Goal: Task Accomplishment & Management: Use online tool/utility

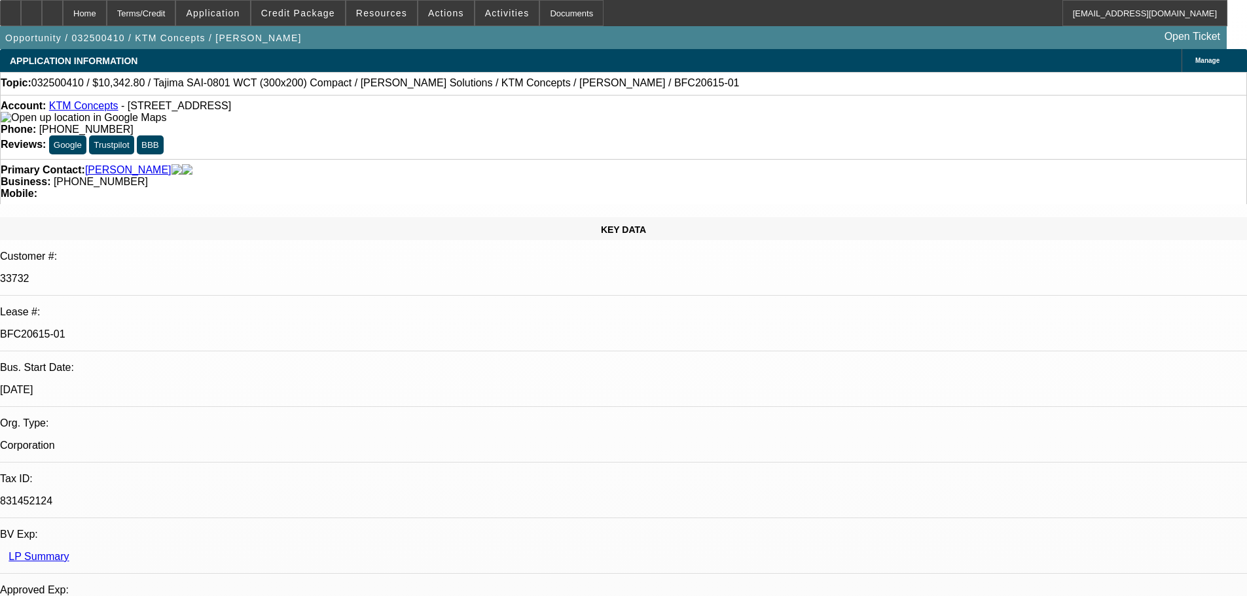
select select "0.1"
select select "2"
select select "0.1"
select select "4"
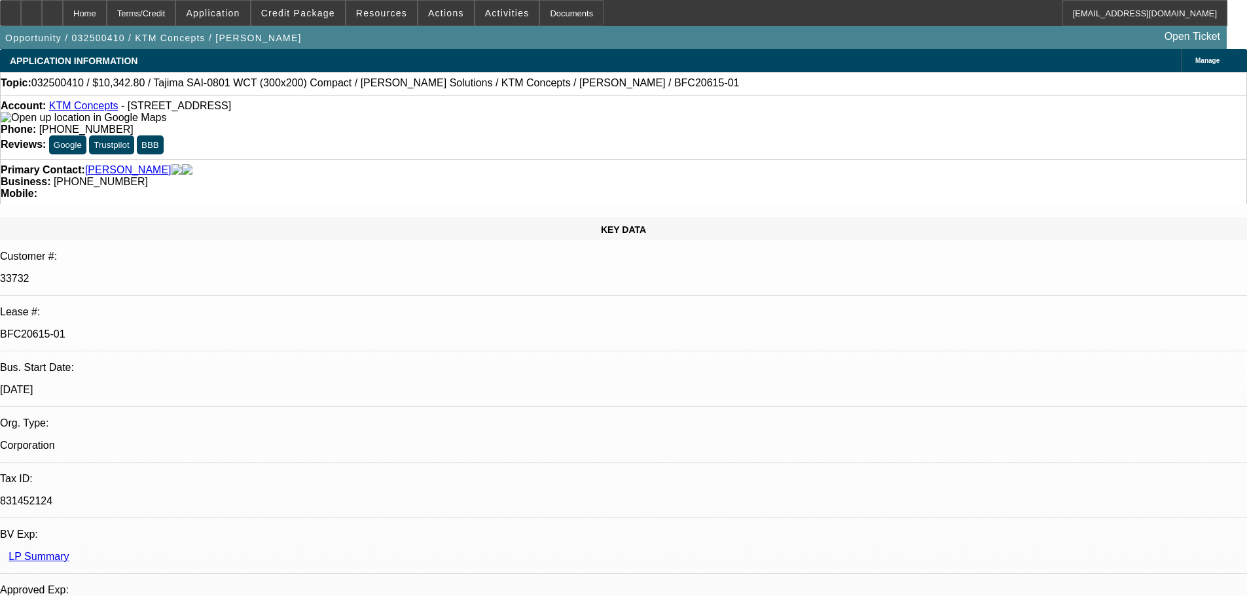
select select "0.1"
select select "2"
select select "0.1"
select select "4"
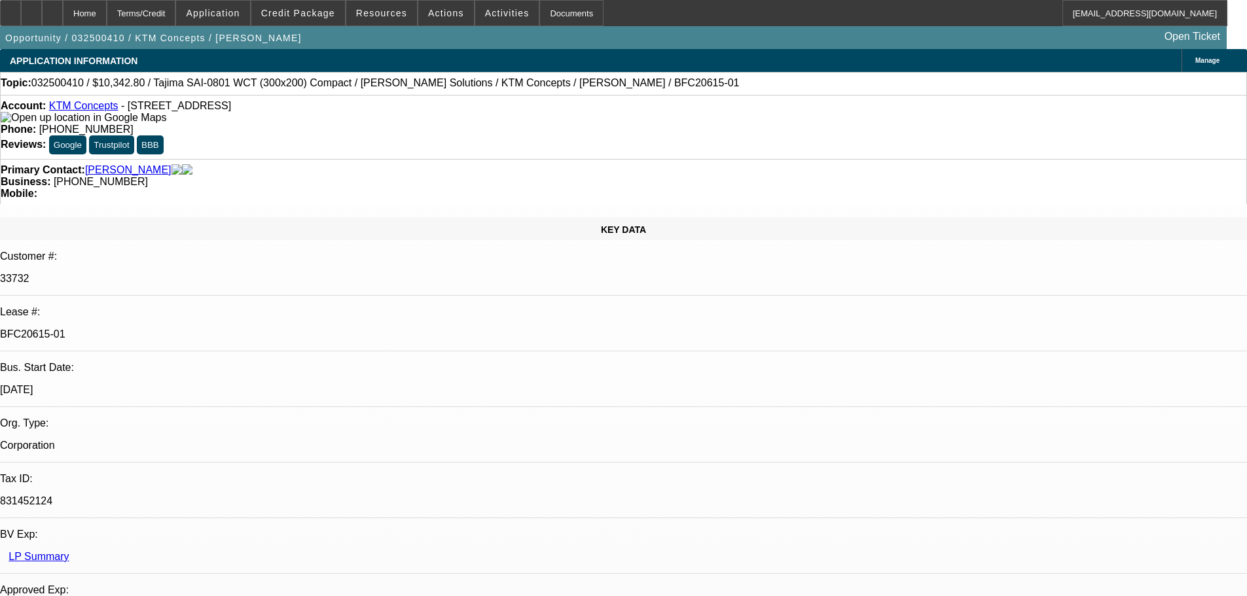
select select "0.1"
select select "2"
select select "0.1"
select select "4"
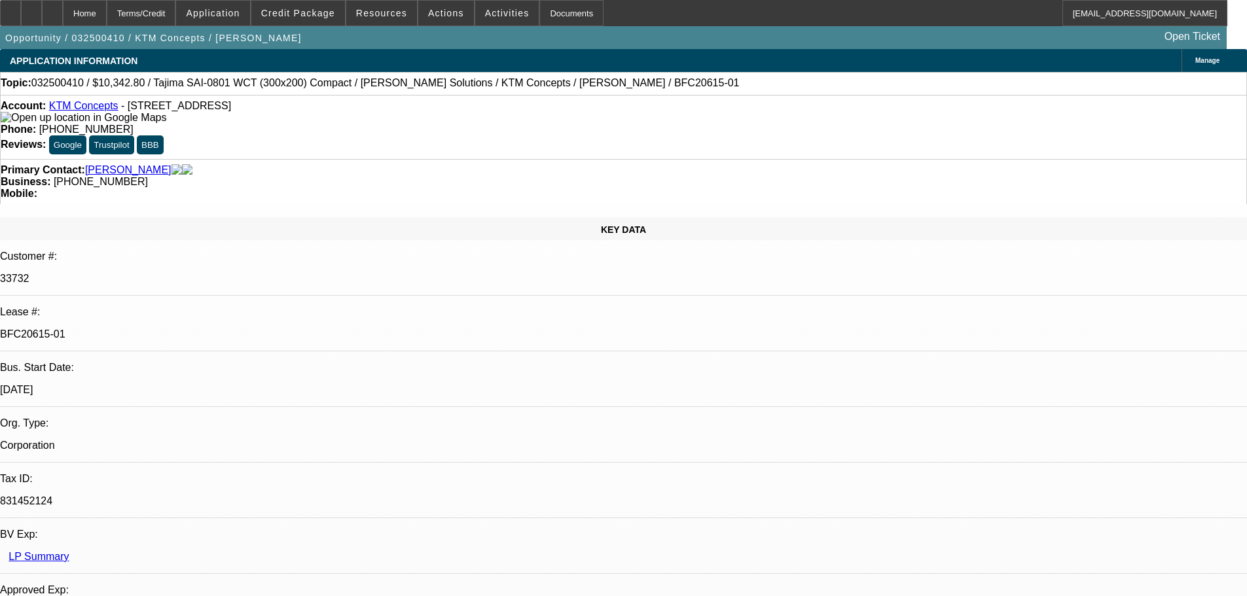
select select "0.1"
select select "2"
select select "0.1"
select select "4"
